Goal: Task Accomplishment & Management: Complete application form

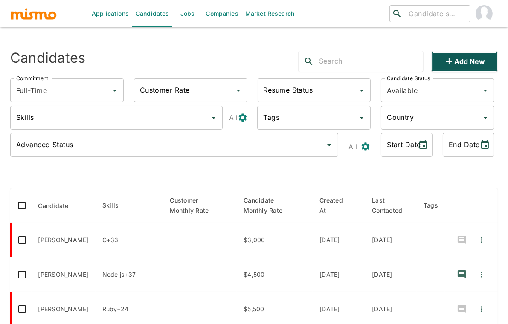
click at [446, 69] on button "Add new" at bounding box center [465, 61] width 67 height 20
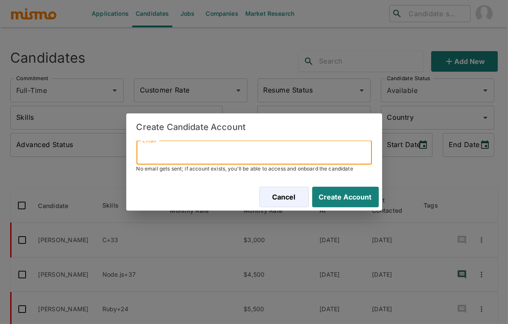
click at [228, 151] on input "Email" at bounding box center [255, 153] width 236 height 24
paste input "[EMAIL_ADDRESS][DOMAIN_NAME]"
type input "[EMAIL_ADDRESS][DOMAIN_NAME]"
click at [313, 187] on button "Create Account" at bounding box center [346, 197] width 67 height 20
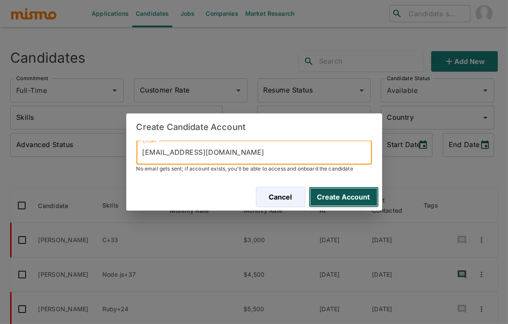
click at [338, 200] on button "Create Account" at bounding box center [344, 197] width 70 height 20
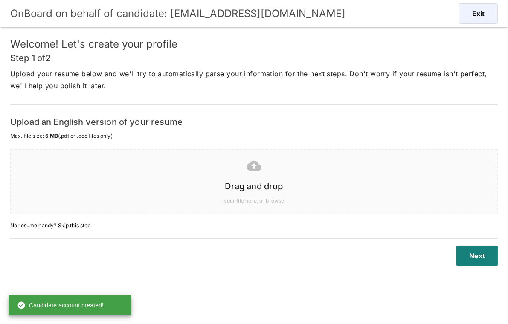
click at [276, 171] on div at bounding box center [252, 165] width 473 height 21
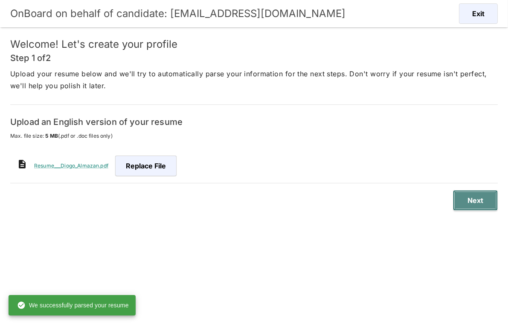
click at [475, 196] on button "Next" at bounding box center [475, 200] width 45 height 20
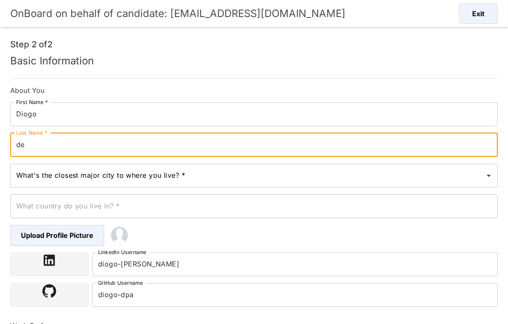
click at [122, 147] on input "de" at bounding box center [254, 145] width 488 height 24
type input "[PERSON_NAME]"
click at [89, 181] on input "What's the closest major city to where you live? *" at bounding box center [247, 176] width 467 height 16
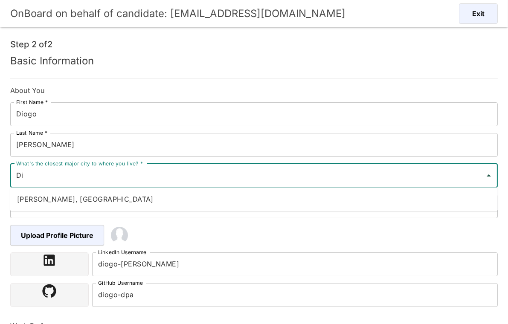
type input "D"
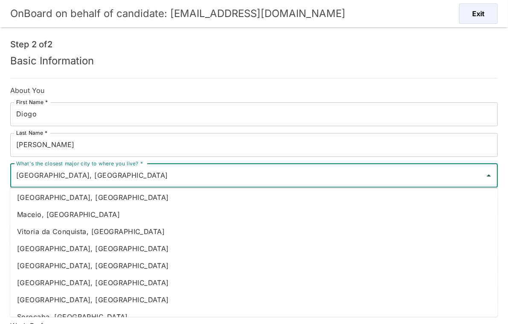
scroll to position [6406, 0]
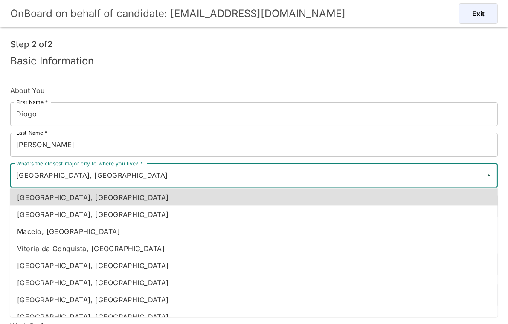
drag, startPoint x: 61, startPoint y: 176, endPoint x: 0, endPoint y: 176, distance: 61.5
click at [0, 176] on div "OnBoard on behalf of candidate: [EMAIL_ADDRESS][DOMAIN_NAME] Exit Step 2 of 2 B…" at bounding box center [254, 172] width 508 height 345
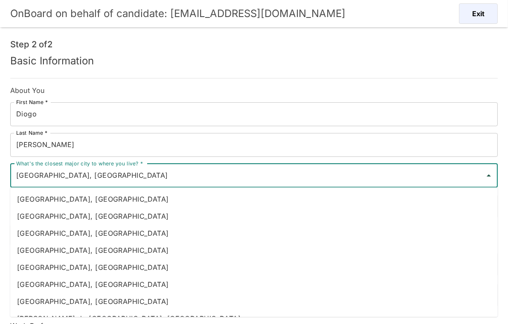
type input "[GEOGRAPHIC_DATA], [GEOGRAPHIC_DATA]"
click at [71, 298] on li "[GEOGRAPHIC_DATA], [GEOGRAPHIC_DATA]" at bounding box center [254, 301] width 488 height 17
type input "[GEOGRAPHIC_DATA], [GEOGRAPHIC_DATA]"
type input "[GEOGRAPHIC_DATA]"
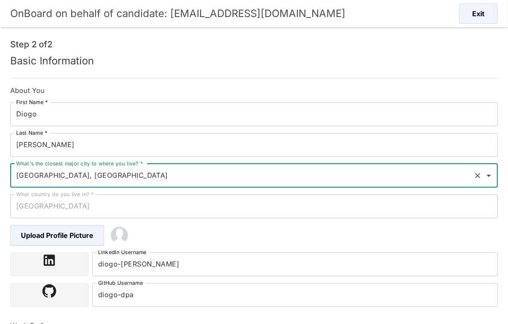
type input "[GEOGRAPHIC_DATA], [GEOGRAPHIC_DATA]"
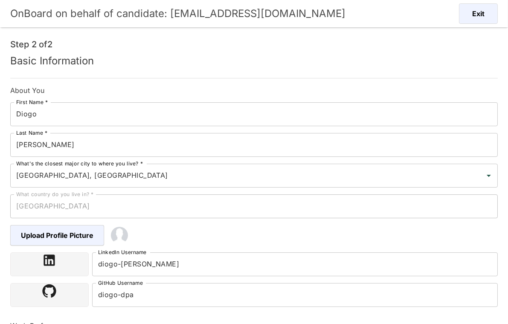
click at [214, 238] on div "Upload Profile Picture" at bounding box center [248, 229] width 502 height 34
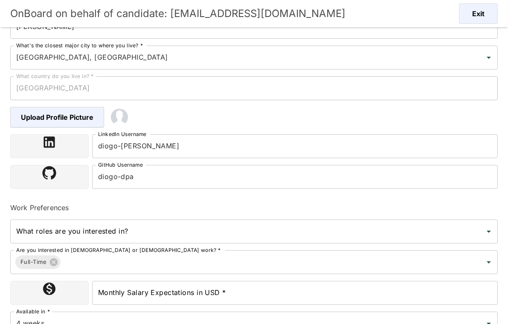
scroll to position [133, 0]
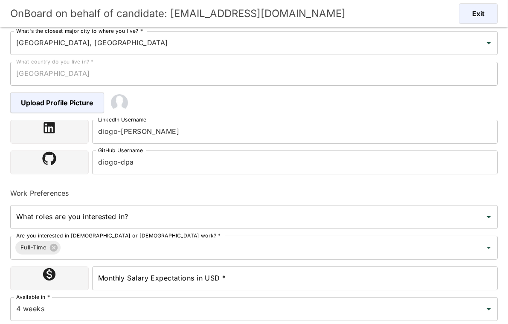
click at [167, 209] on input "What roles are you interested in?" at bounding box center [247, 217] width 467 height 16
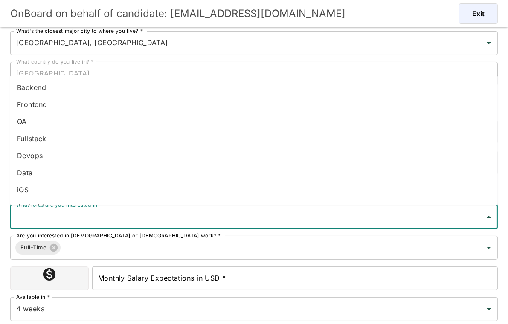
click at [39, 143] on li "Fullstack" at bounding box center [254, 138] width 488 height 17
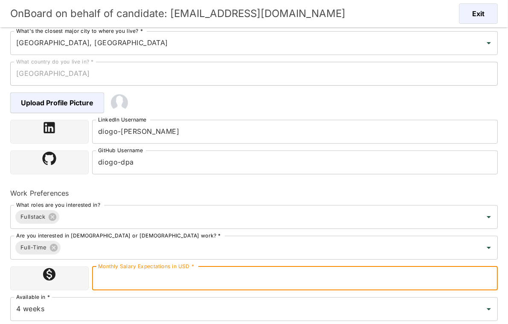
click at [144, 278] on input "Monthly Salary Expectations in USD *" at bounding box center [295, 279] width 406 height 24
type input "5000"
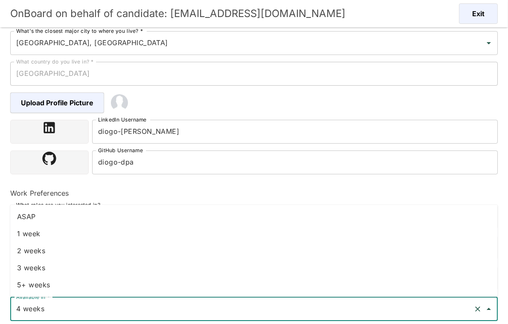
click at [100, 309] on input "4 weeks" at bounding box center [242, 309] width 456 height 16
click at [52, 249] on li "2 weeks" at bounding box center [254, 250] width 488 height 17
type input "2 weeks"
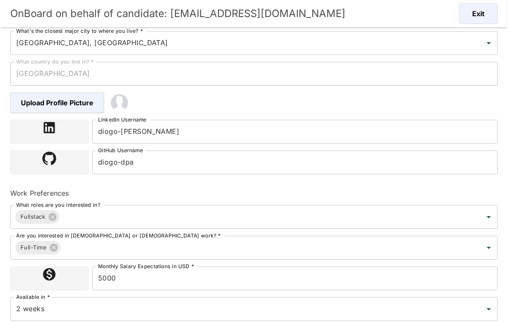
click at [5, 281] on div "Monthly Salary Expectations in USD * 5000 Monthly Salary Expectations in USD *" at bounding box center [250, 275] width 495 height 31
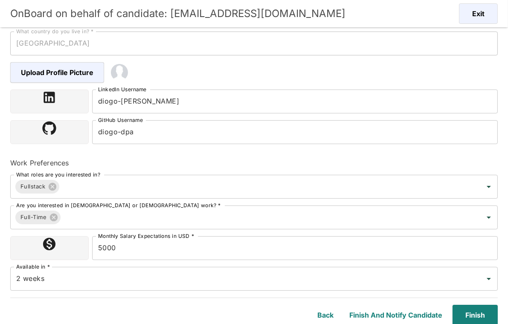
scroll to position [164, 0]
click at [479, 316] on button "Finish" at bounding box center [474, 315] width 49 height 20
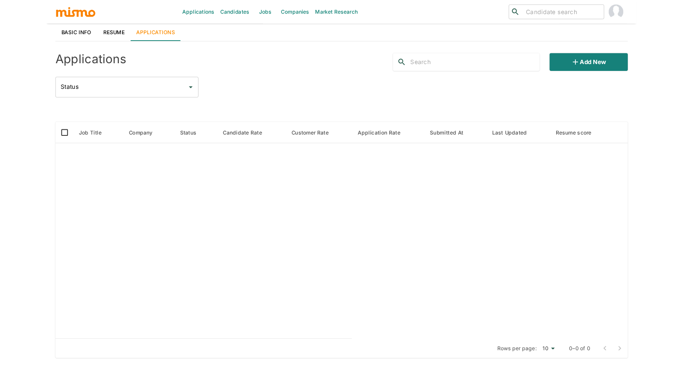
scroll to position [89, 0]
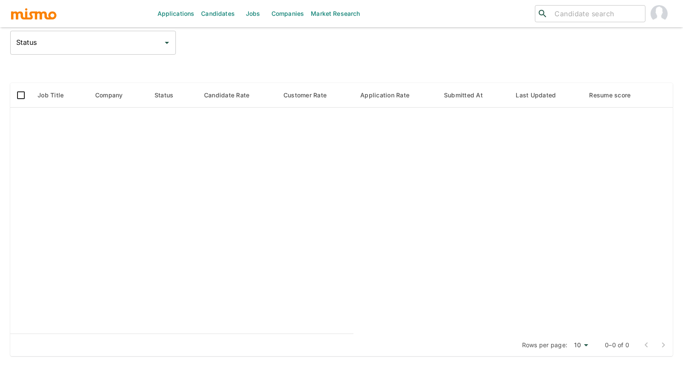
click at [248, 66] on div at bounding box center [341, 68] width 663 height 15
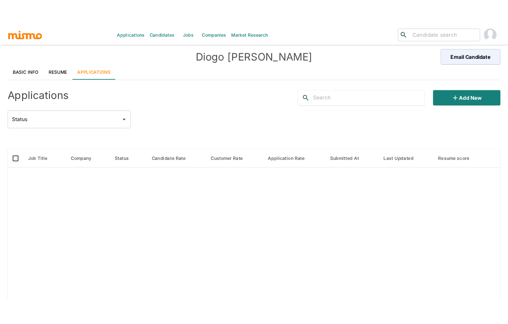
scroll to position [0, 0]
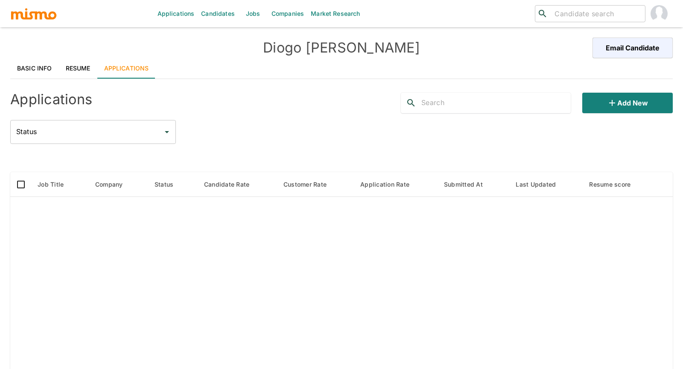
click at [80, 66] on link "Resume" at bounding box center [78, 68] width 38 height 20
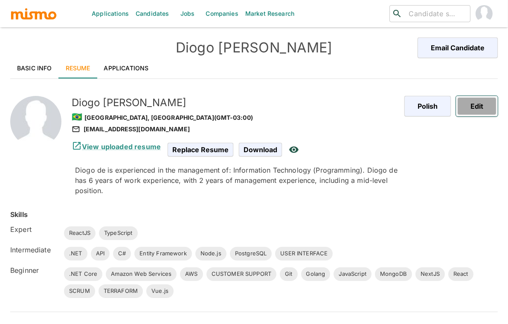
click at [479, 110] on button "Edit" at bounding box center [477, 106] width 42 height 20
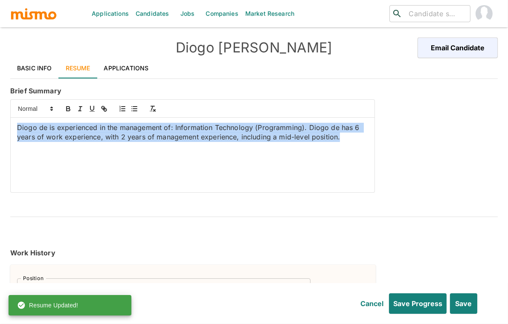
drag, startPoint x: 346, startPoint y: 141, endPoint x: 0, endPoint y: 111, distance: 347.5
click at [0, 111] on div "Applications Candidates Jobs Companies Market Research ​ ​ [PERSON_NAME] Email …" at bounding box center [254, 172] width 508 height 345
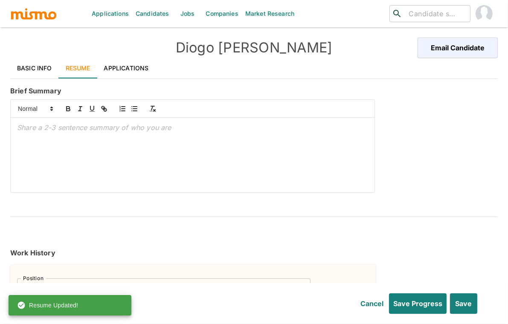
scroll to position [7, 0]
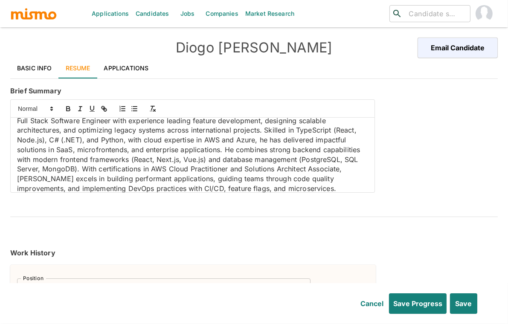
click at [314, 128] on p "Full Stack Software Engineer with experience leading feature development, desig…" at bounding box center [192, 155] width 351 height 78
click at [67, 109] on icon "button" at bounding box center [68, 110] width 3 height 2
click at [34, 140] on p "Full Stack Software Engineer with experience leading feature development, desig…" at bounding box center [192, 155] width 351 height 78
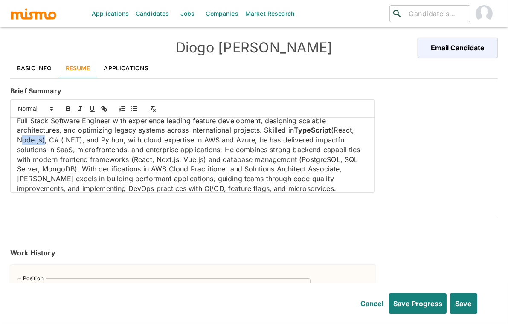
drag, startPoint x: 17, startPoint y: 138, endPoint x: 41, endPoint y: 138, distance: 23.5
click at [41, 138] on p "Full Stack Software Engineer with experience leading feature development, desig…" at bounding box center [192, 155] width 351 height 78
click at [68, 105] on icon "button" at bounding box center [68, 109] width 8 height 8
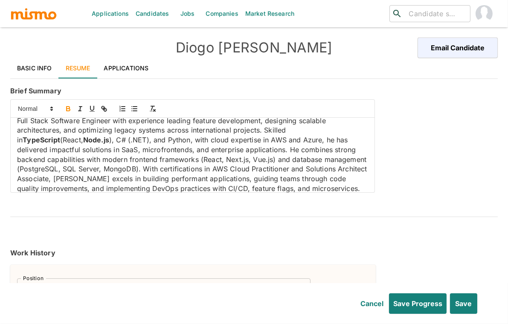
click at [345, 131] on p "Full Stack Software Engineer with experience leading feature development, desig…" at bounding box center [192, 155] width 351 height 78
click at [67, 108] on icon "button" at bounding box center [68, 109] width 8 height 8
click at [73, 138] on p "Full Stack Software Engineer with experience leading feature development, desig…" at bounding box center [192, 155] width 351 height 78
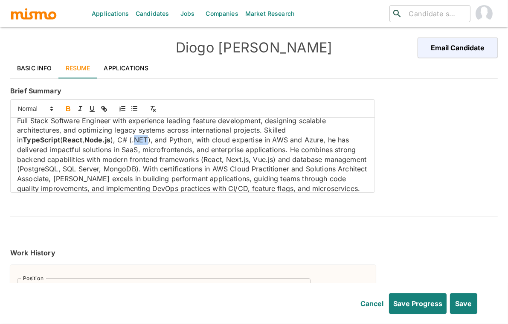
click at [68, 108] on icon "button" at bounding box center [68, 109] width 8 height 8
click at [55, 137] on p "Full Stack Software Engineer with experience leading feature development, desig…" at bounding box center [192, 155] width 351 height 78
drag, startPoint x: 51, startPoint y: 139, endPoint x: 60, endPoint y: 140, distance: 8.5
click at [60, 140] on p "Full Stack Software Engineer with experience leading feature development, desig…" at bounding box center [192, 155] width 351 height 78
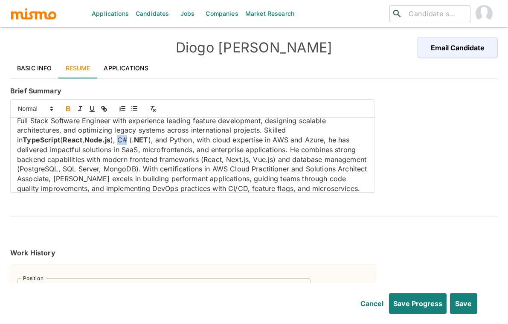
click at [68, 107] on icon "button" at bounding box center [68, 108] width 3 height 2
click at [114, 139] on p "Full Stack Software Engineer with experience leading feature development, desig…" at bounding box center [192, 155] width 351 height 78
click at [67, 109] on icon "button" at bounding box center [68, 110] width 3 height 2
click at [213, 140] on p "Full Stack Software Engineer with experience leading feature development, desig…" at bounding box center [192, 155] width 351 height 78
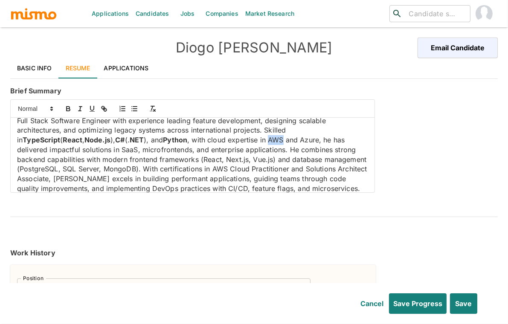
click at [213, 140] on p "Full Stack Software Engineer with experience leading feature development, desig…" at bounding box center [192, 155] width 351 height 78
click at [64, 105] on button "button" at bounding box center [68, 109] width 12 height 10
click at [242, 139] on p "Full Stack Software Engineer with experience leading feature development, desig…" at bounding box center [192, 155] width 351 height 78
click at [67, 108] on icon "button" at bounding box center [68, 108] width 3 height 2
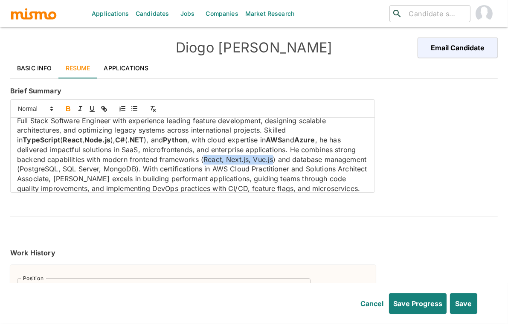
drag, startPoint x: 135, startPoint y: 161, endPoint x: 202, endPoint y: 159, distance: 67.0
click at [202, 159] on p "Full Stack Software Engineer with experience leading feature development, desig…" at bounding box center [192, 155] width 351 height 78
click at [67, 107] on icon "button" at bounding box center [68, 108] width 3 height 2
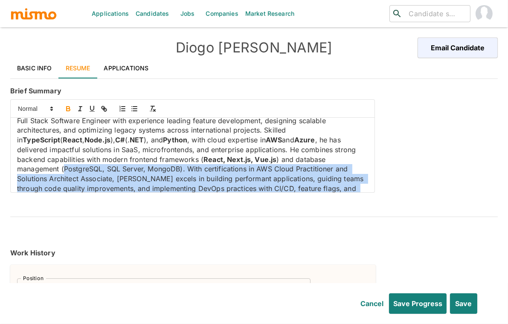
scroll to position [13, 0]
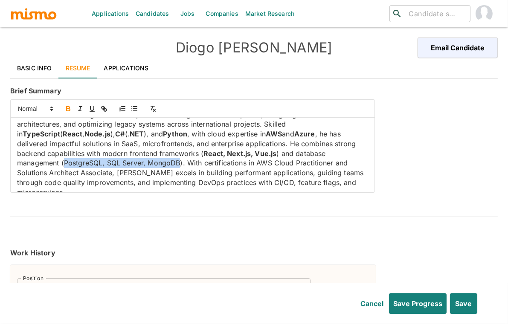
drag, startPoint x: 307, startPoint y: 160, endPoint x: 75, endPoint y: 164, distance: 231.4
click at [75, 164] on p "Full Stack Software Engineer with experience leading feature development, desig…" at bounding box center [192, 153] width 351 height 87
click at [67, 109] on icon "button" at bounding box center [68, 109] width 8 height 8
click at [153, 164] on p "Full Stack Software Engineer with experience leading feature development, desig…" at bounding box center [192, 153] width 351 height 87
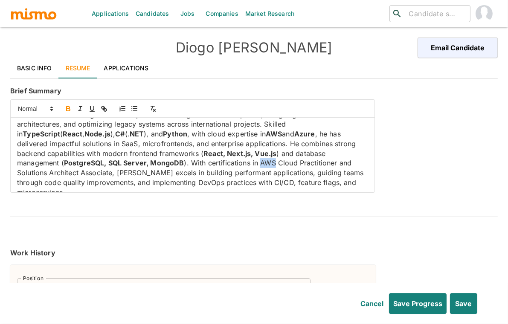
click at [71, 107] on icon "button" at bounding box center [68, 109] width 8 height 8
click at [76, 184] on p "Full Stack Software Engineer with experience leading feature development, desig…" at bounding box center [192, 153] width 351 height 87
click at [67, 109] on icon "button" at bounding box center [68, 110] width 3 height 2
click at [151, 181] on p "Full Stack Software Engineer with experience leading feature development, desig…" at bounding box center [192, 153] width 351 height 87
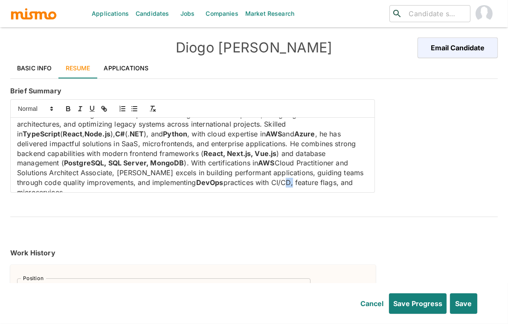
click at [151, 181] on p "Full Stack Software Engineer with experience leading feature development, desig…" at bounding box center [192, 153] width 351 height 87
drag, startPoint x: 140, startPoint y: 182, endPoint x: 158, endPoint y: 181, distance: 18.0
click at [158, 181] on p "Full Stack Software Engineer with experience leading feature development, desig…" at bounding box center [192, 153] width 351 height 87
click at [67, 105] on icon "button" at bounding box center [68, 109] width 8 height 8
click at [247, 179] on p "Full Stack Software Engineer with experience leading feature development, desig…" at bounding box center [192, 153] width 351 height 87
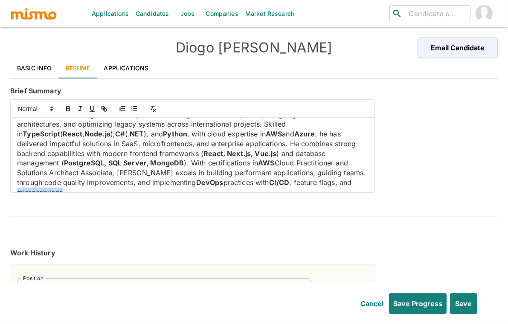
click at [247, 179] on p "Full Stack Software Engineer with experience leading feature development, desig…" at bounding box center [192, 153] width 351 height 87
click at [70, 108] on icon "button" at bounding box center [68, 108] width 3 height 2
click at [405, 175] on div "Brief Summary Full Stack Software Engineer with experience leading feature deve…" at bounding box center [252, 137] width 491 height 111
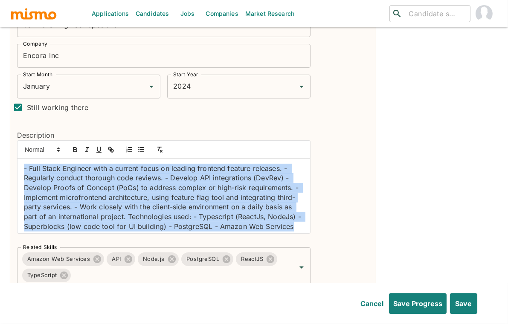
scroll to position [3, 0]
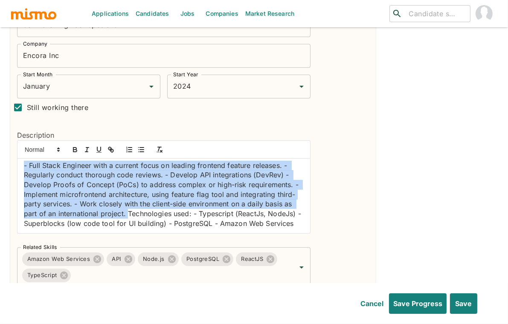
drag, startPoint x: 19, startPoint y: 165, endPoint x: 126, endPoint y: 212, distance: 117.2
click at [126, 212] on div "- Full Stack Engineer with a current focus on leading frontend feature releases…" at bounding box center [164, 196] width 293 height 75
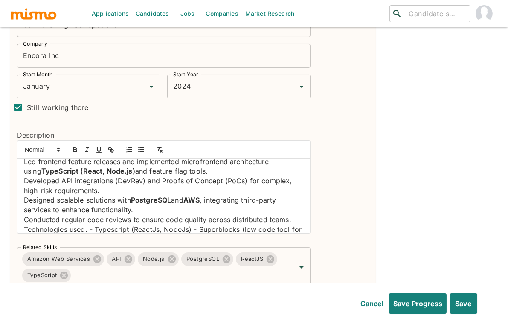
scroll to position [5, 0]
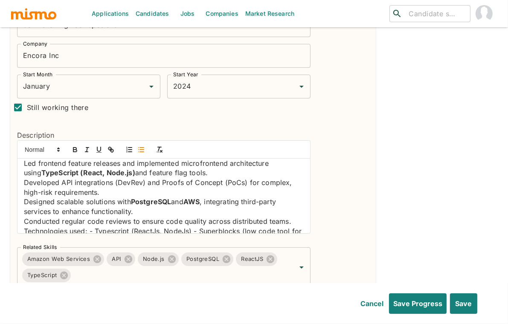
click at [142, 152] on line "button" at bounding box center [142, 152] width 4 height 0
click at [18, 180] on div "Led frontend feature releases and implemented microfrontend architecture using …" at bounding box center [164, 196] width 293 height 75
click at [142, 152] on line "button" at bounding box center [142, 152] width 4 height 0
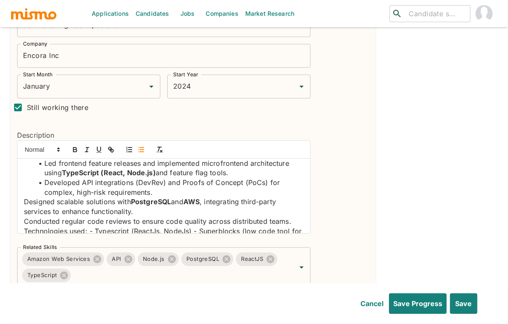
click at [23, 201] on div "Led frontend feature releases and implemented microfrontend architecture using …" at bounding box center [164, 196] width 293 height 75
click at [140, 150] on line "button" at bounding box center [142, 150] width 4 height 0
click at [23, 224] on div "Led frontend feature releases and implemented microfrontend architecture using …" at bounding box center [164, 196] width 293 height 75
click at [139, 148] on icon "button" at bounding box center [141, 150] width 8 height 8
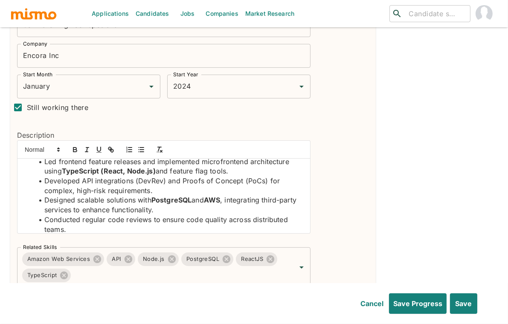
scroll to position [32, 0]
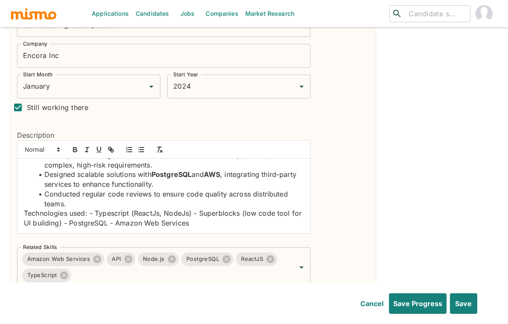
click at [24, 210] on p "Technologies used: - Typescript (ReactJs, NodeJs) - Superblocks (low code tool …" at bounding box center [164, 218] width 280 height 19
click at [141, 150] on icon "button" at bounding box center [141, 150] width 8 height 8
click at [114, 215] on li "Technologies used: - Typescript (ReactJs, NodeJs) - Superblocks (low code tool …" at bounding box center [169, 218] width 270 height 19
click at [217, 212] on li "Technologies used: Typescript (ReactJs, NodeJs) - Superblocks (low code tool fo…" at bounding box center [169, 218] width 270 height 19
click at [101, 222] on li "Technologies used: Typescript (ReactJs, NodeJs), Superblocks (low code tool for…" at bounding box center [169, 218] width 270 height 19
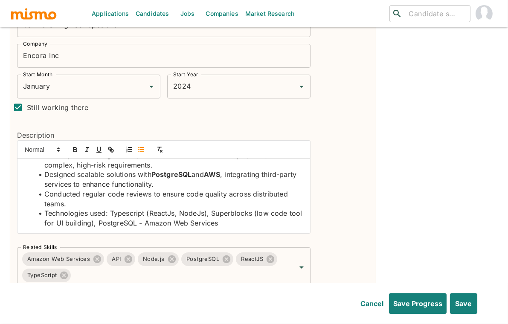
click at [145, 222] on li "Technologies used: Typescript (ReactJs, NodeJs), Superblocks (low code tool for…" at bounding box center [169, 218] width 270 height 19
drag, startPoint x: 202, startPoint y: 222, endPoint x: 146, endPoint y: 219, distance: 56.0
click at [146, 219] on li "Technologies used: Typescript (ReactJs, NodeJs), Superblocks (low code tool for…" at bounding box center [169, 218] width 270 height 19
click at [374, 199] on div "Position Software Engineer Specialist Position Company Encora Inc Company Start…" at bounding box center [193, 151] width 366 height 302
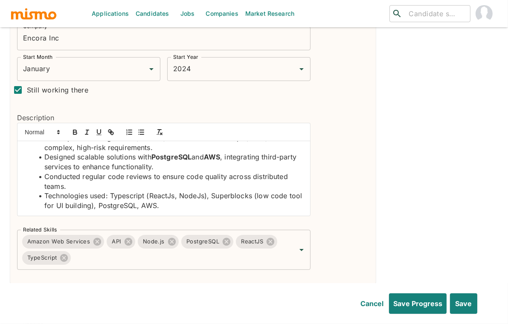
scroll to position [284, 0]
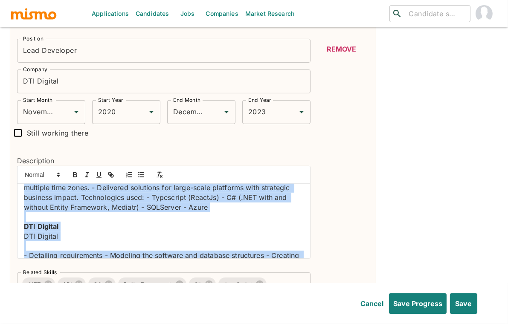
scroll to position [255, 0]
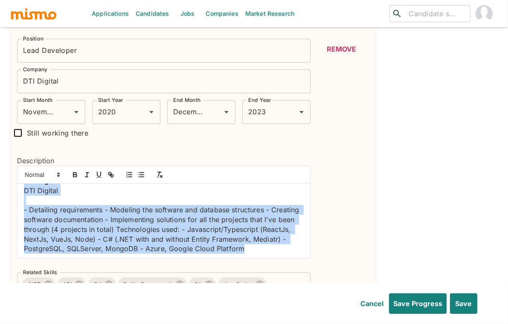
drag, startPoint x: 19, startPoint y: 194, endPoint x: 241, endPoint y: 274, distance: 235.5
click at [241, 274] on div "Position Lead Developer Position Company DTI Digital Company Start Month Novemb…" at bounding box center [160, 181] width 301 height 298
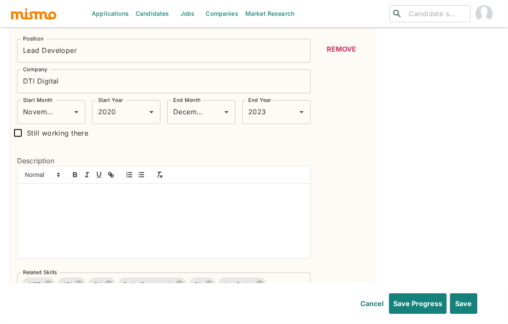
scroll to position [7, 0]
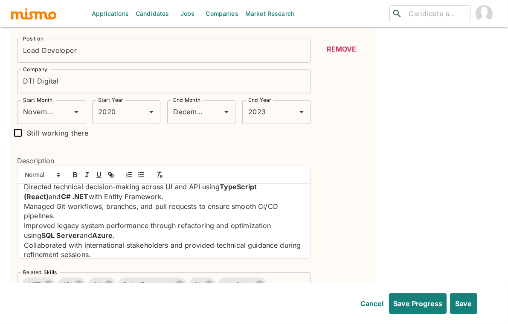
click at [21, 245] on div "Directed technical decision-making across UI and API using TypeScript (React) a…" at bounding box center [164, 221] width 293 height 75
click at [143, 174] on icon "button" at bounding box center [141, 175] width 8 height 8
click at [23, 222] on div "Directed technical decision-making across UI and API using TypeScript (React) a…" at bounding box center [164, 221] width 293 height 75
click at [140, 173] on icon "button" at bounding box center [141, 175] width 8 height 8
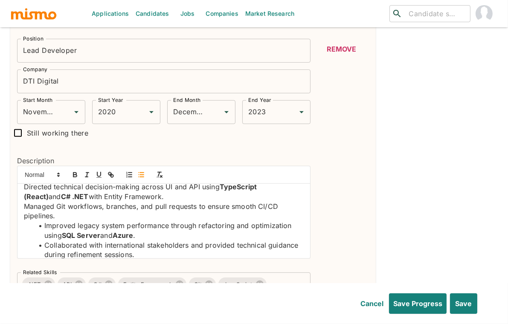
click at [21, 203] on div "Directed technical decision-making across UI and API using TypeScript (React) a…" at bounding box center [164, 221] width 293 height 75
click at [141, 171] on icon "button" at bounding box center [141, 175] width 8 height 8
click at [23, 188] on div "Directed technical decision-making across UI and API using TypeScript (React) a…" at bounding box center [164, 221] width 293 height 75
click at [142, 175] on icon "button" at bounding box center [141, 175] width 8 height 8
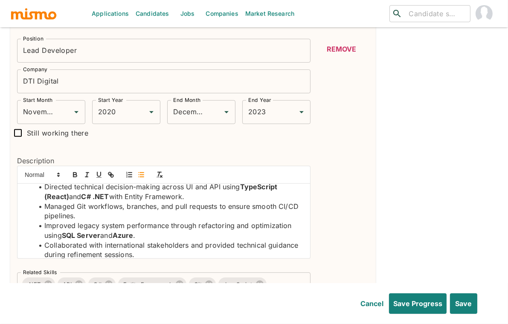
scroll to position [6, 0]
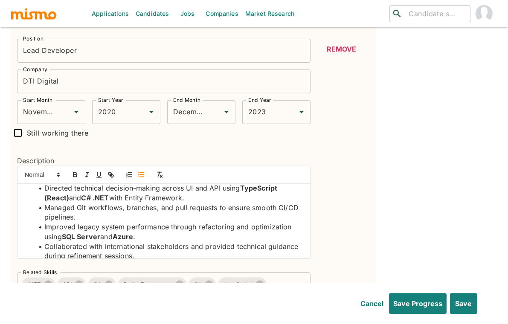
click at [113, 209] on li "Managed Git workflows, branches, and pull requests to ensure smooth CI/CD pipel…" at bounding box center [169, 212] width 270 height 19
drag, startPoint x: 299, startPoint y: 209, endPoint x: 279, endPoint y: 209, distance: 20.1
click at [279, 209] on li "Managed Git workflows, branches, and pull requests to ensure smooth CI/CD pipel…" at bounding box center [169, 213] width 270 height 19
click at [73, 175] on icon "button" at bounding box center [74, 176] width 3 height 2
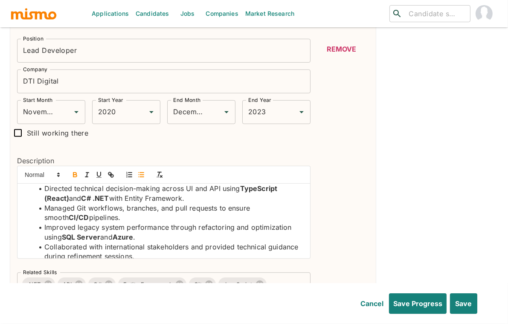
click at [81, 206] on li "Managed Git workflows, branches, and pull requests to ensure smooth CI/CD pipel…" at bounding box center [169, 213] width 270 height 19
click at [74, 175] on icon "button" at bounding box center [74, 176] width 3 height 2
click at [217, 186] on li "Directed technical decision-making across UI and API using TypeScript (React) a…" at bounding box center [169, 193] width 270 height 19
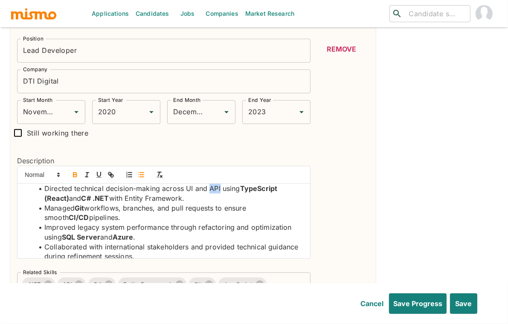
click at [75, 173] on icon "button" at bounding box center [74, 174] width 3 height 2
click at [188, 187] on li "Directed technical decision-making across UI and API using TypeScript (React) a…" at bounding box center [169, 193] width 270 height 19
click at [76, 173] on icon "button" at bounding box center [74, 174] width 3 height 2
drag, startPoint x: 187, startPoint y: 197, endPoint x: 132, endPoint y: 199, distance: 55.1
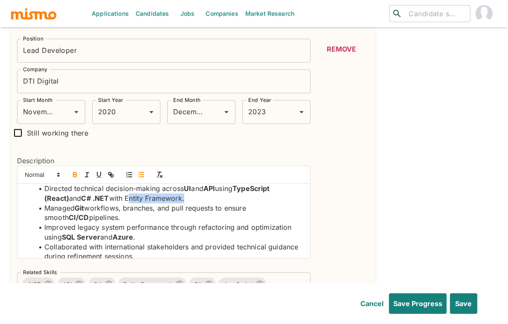
click at [132, 199] on li "Directed technical decision-making across UI and API using TypeScript (React) a…" at bounding box center [169, 193] width 270 height 19
click at [74, 171] on icon "button" at bounding box center [75, 175] width 8 height 8
click at [182, 242] on li "Collaborated with international stakeholders and provided technical guidance du…" at bounding box center [169, 251] width 270 height 19
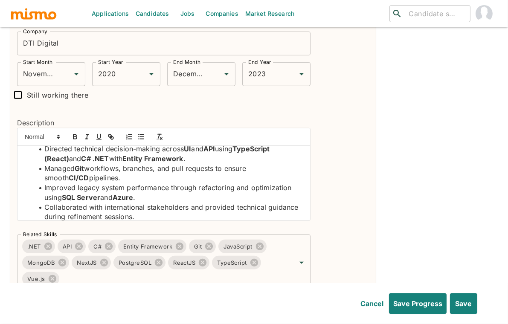
scroll to position [626, 0]
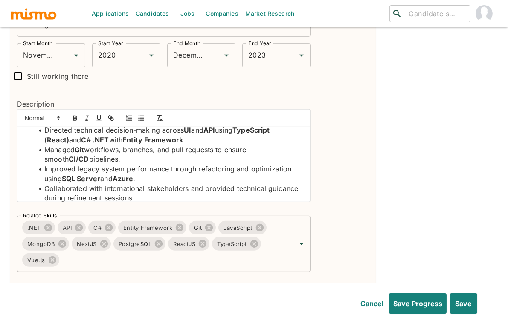
click at [247, 184] on li "Collaborated with international stakeholders and provided technical guidance du…" at bounding box center [169, 193] width 270 height 19
click at [117, 140] on li "Directed technical decision-making across UI and API using TypeScript (React) a…" at bounding box center [169, 135] width 270 height 19
click at [67, 139] on strong "TypeScript (React)" at bounding box center [158, 135] width 228 height 18
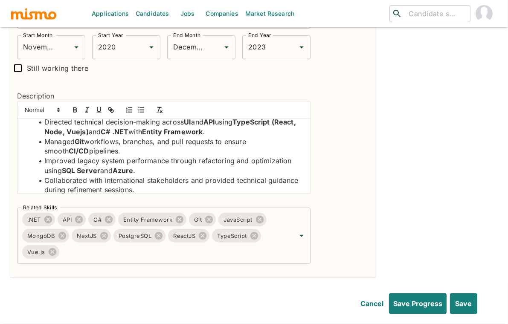
scroll to position [645, 0]
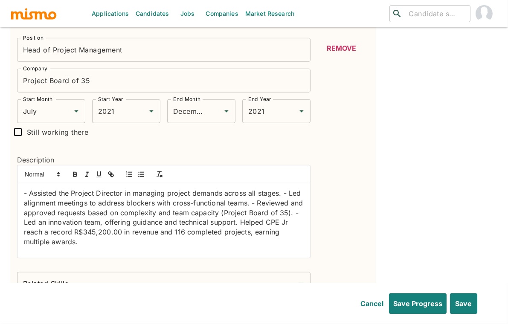
scroll to position [929, 0]
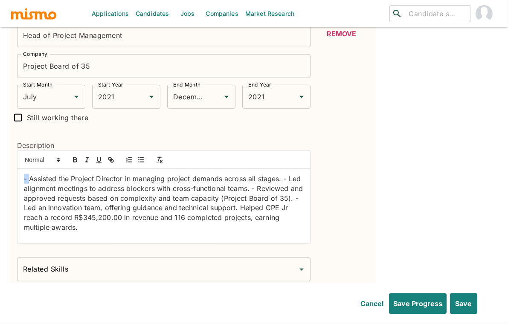
drag, startPoint x: 30, startPoint y: 175, endPoint x: 12, endPoint y: 175, distance: 17.9
click at [12, 175] on div "Description - Assisted the Project Director in managing project demands across …" at bounding box center [160, 189] width 301 height 124
click at [139, 162] on icon "button" at bounding box center [141, 160] width 8 height 8
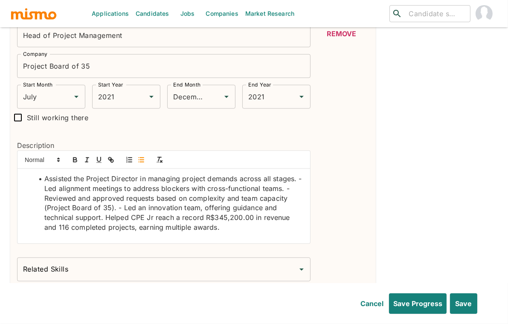
click at [44, 188] on li "Assisted the Project Director in managing project demands across all stages. - …" at bounding box center [169, 203] width 270 height 58
click at [45, 197] on li "Led alignment meetings to address blockers with cross-functional teams. - Revie…" at bounding box center [169, 208] width 270 height 49
click at [123, 207] on li "Reviewed and approved requests based on complexity and team capacity (Project B…" at bounding box center [169, 213] width 270 height 39
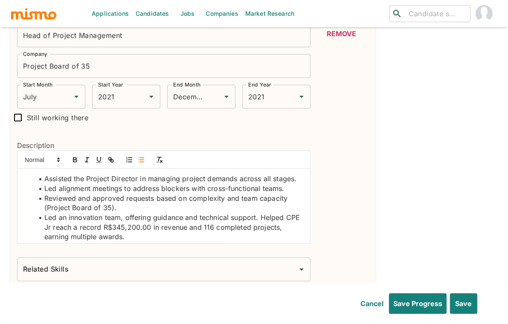
click at [421, 188] on div "Position Software Engineer Specialist Position Company Encora Inc Company Start…" at bounding box center [254, 290] width 488 height 1909
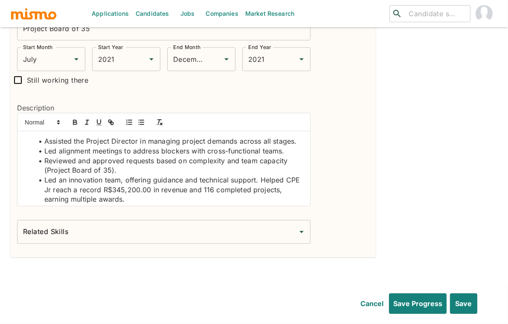
scroll to position [967, 0]
click at [408, 198] on div "Position Software Engineer Specialist Position Company Encora Inc Company Start…" at bounding box center [254, 252] width 488 height 1909
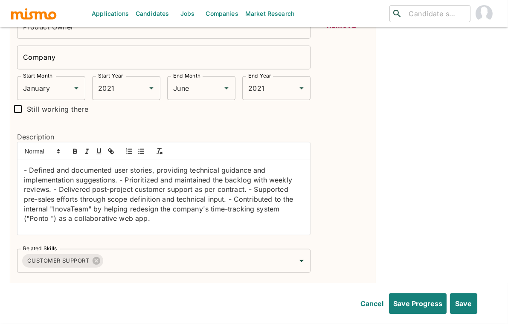
scroll to position [1252, 0]
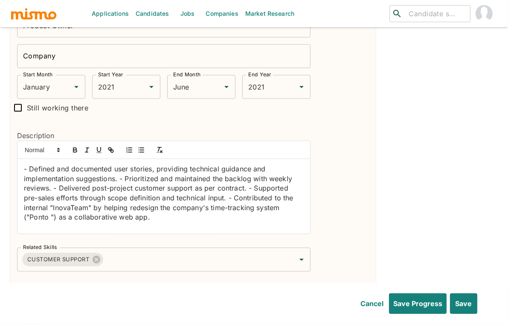
click at [28, 167] on p "- Defined and documented user stories, providing technical guidance and impleme…" at bounding box center [164, 193] width 280 height 58
click at [141, 150] on icon "button" at bounding box center [141, 150] width 8 height 8
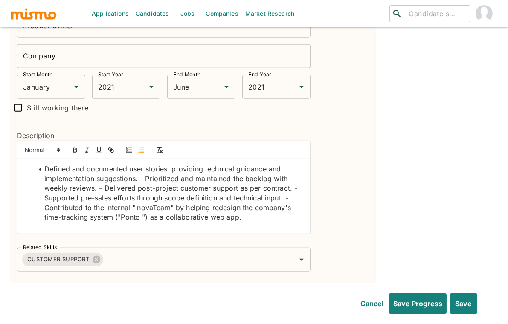
click at [147, 178] on li "Defined and documented user stories, providing technical guidance and implement…" at bounding box center [169, 193] width 270 height 58
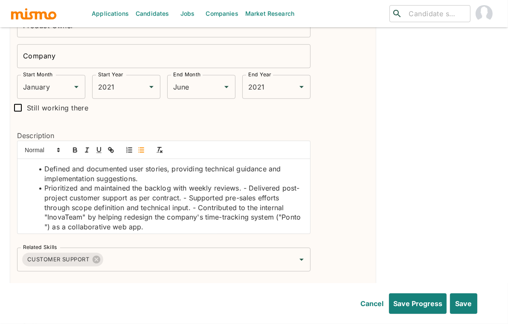
click at [248, 188] on li "Prioritized and maintained the backlog with weekly reviews. - Delivered post-pr…" at bounding box center [169, 208] width 270 height 49
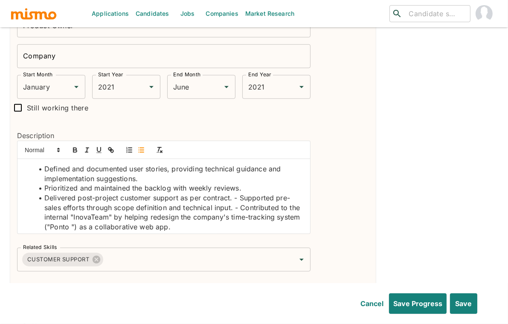
click at [239, 199] on li "Delivered post-project customer support as per contract. - Supported pre-sales …" at bounding box center [169, 212] width 270 height 39
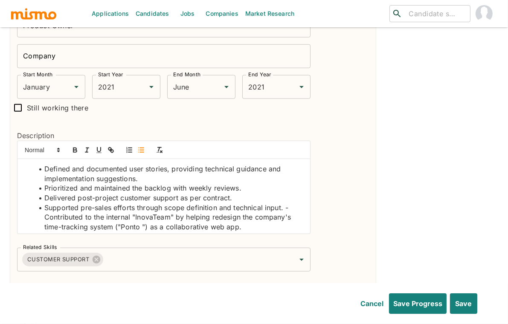
click at [45, 218] on li "Supported pre-sales efforts through scope definition and technical input. - Con…" at bounding box center [169, 217] width 270 height 29
click at [462, 304] on button "Save" at bounding box center [463, 304] width 29 height 20
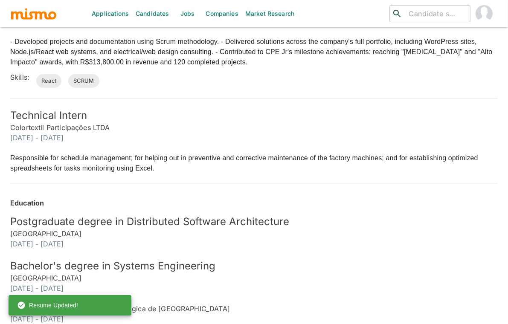
scroll to position [1003, 0]
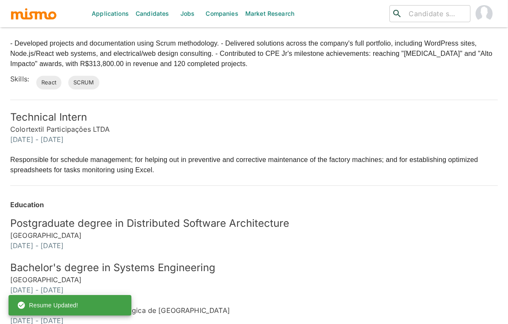
click at [289, 136] on h6 "[DATE] - [DATE]" at bounding box center [254, 139] width 488 height 10
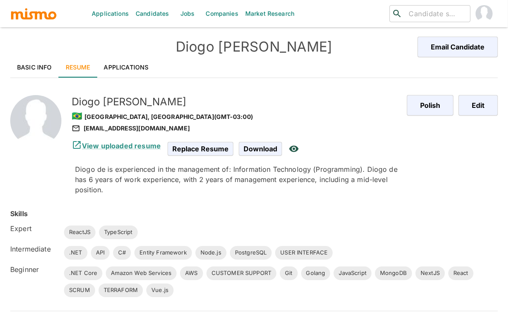
scroll to position [0, 0]
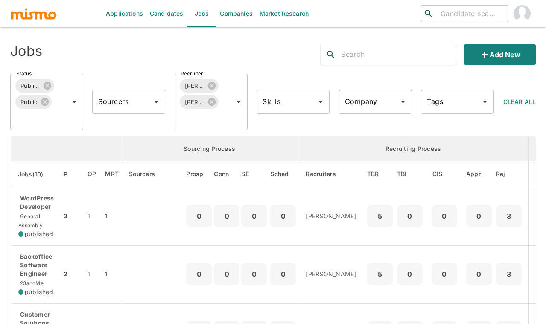
scroll to position [209, 0]
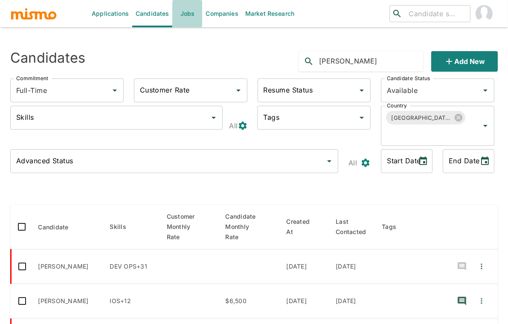
click at [194, 11] on link "Jobs" at bounding box center [187, 13] width 30 height 27
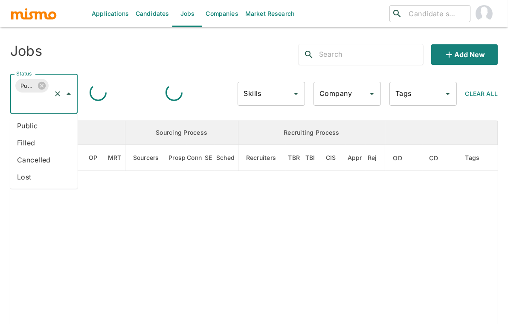
click at [39, 106] on input "Status" at bounding box center [32, 102] width 36 height 16
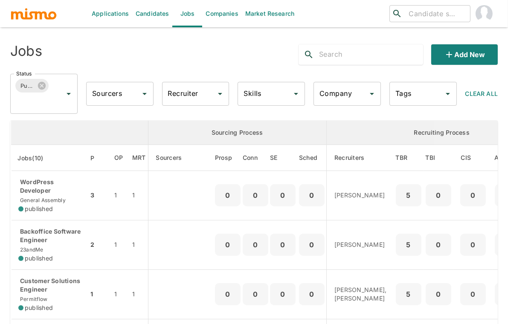
click at [33, 110] on div "Published Status" at bounding box center [43, 94] width 67 height 40
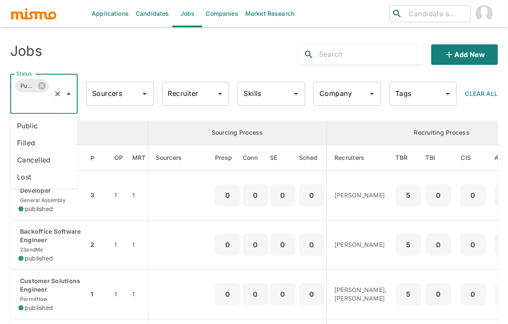
click at [27, 129] on li "Public" at bounding box center [43, 125] width 67 height 17
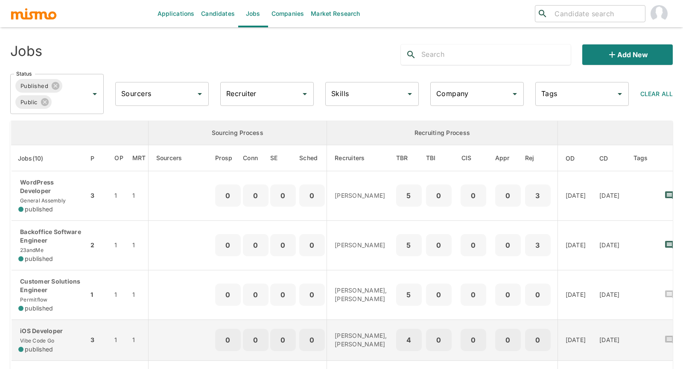
click at [56, 324] on p "iOS Developer" at bounding box center [49, 331] width 63 height 9
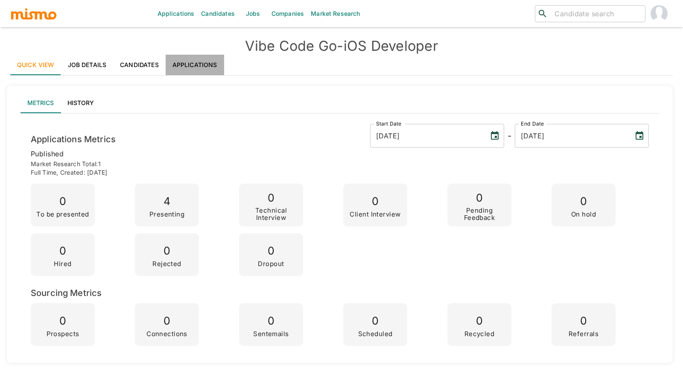
click at [198, 62] on link "Applications" at bounding box center [195, 65] width 58 height 20
